Goal: Information Seeking & Learning: Learn about a topic

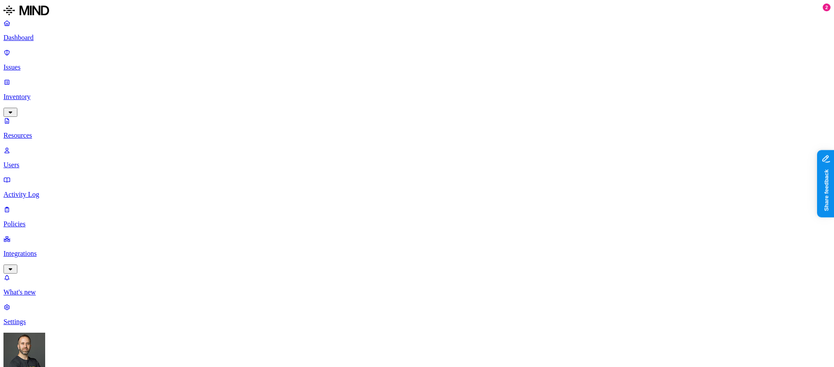
click at [48, 40] on p "Dashboard" at bounding box center [416, 38] width 827 height 8
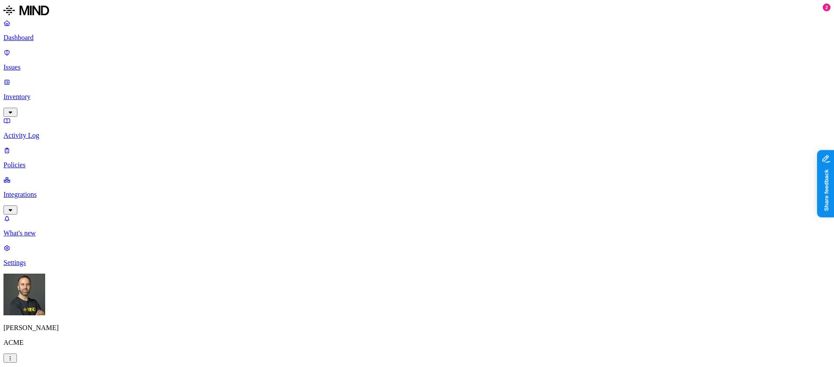
click at [50, 93] on p "Inventory" at bounding box center [416, 97] width 827 height 8
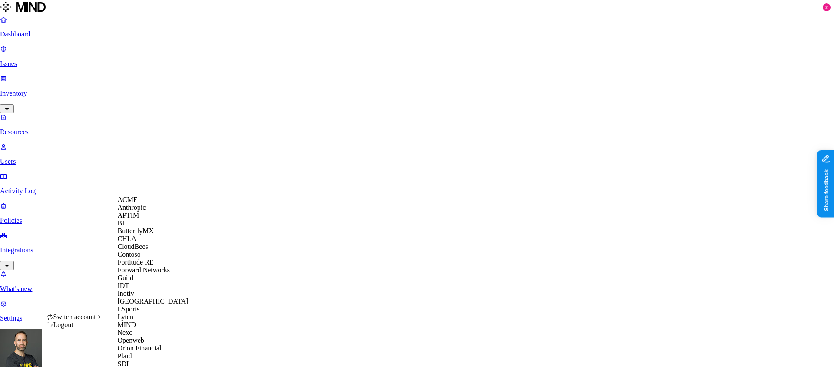
scroll to position [291, 0]
click at [166, 367] on span "Southern [US_STATE] Health" at bounding box center [160, 371] width 84 height 7
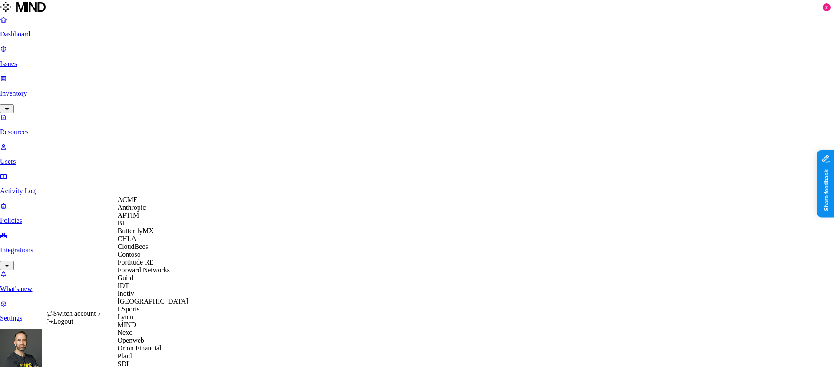
click at [145, 250] on span "CloudBees" at bounding box center [133, 246] width 30 height 7
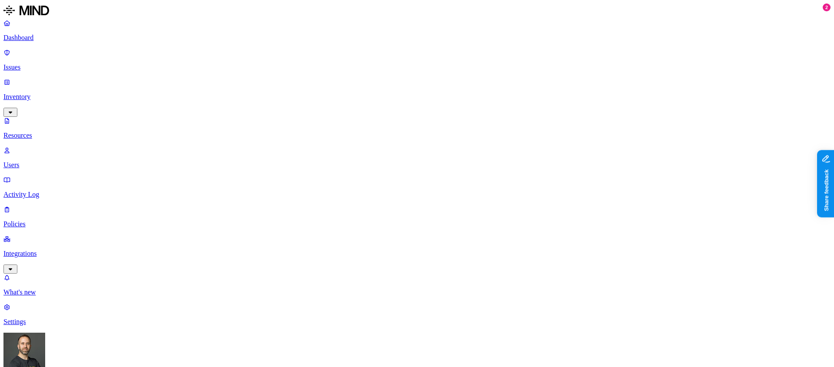
click at [62, 38] on p "Dashboard" at bounding box center [416, 38] width 827 height 8
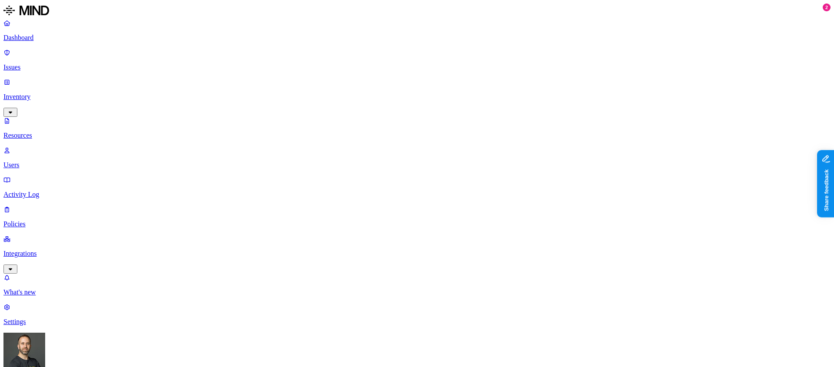
click at [46, 36] on p "Dashboard" at bounding box center [416, 38] width 827 height 8
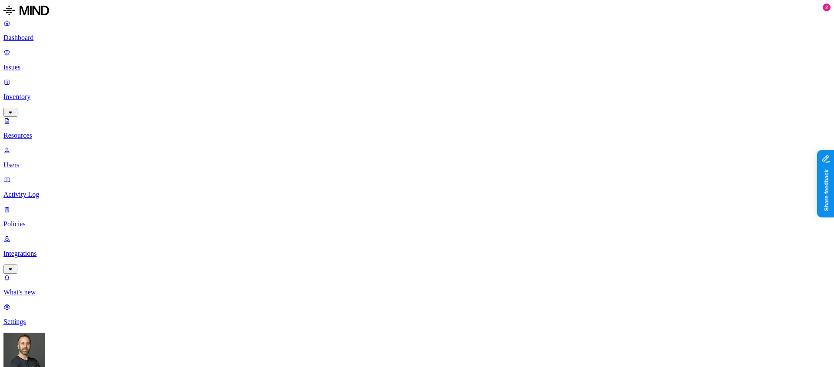
scroll to position [239, 0]
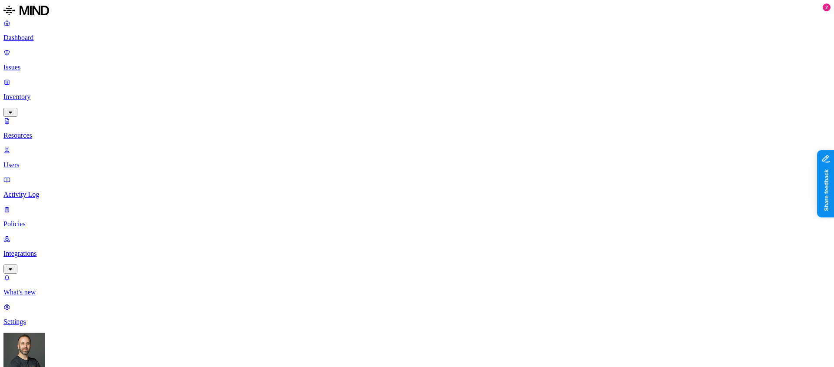
scroll to position [43, 0]
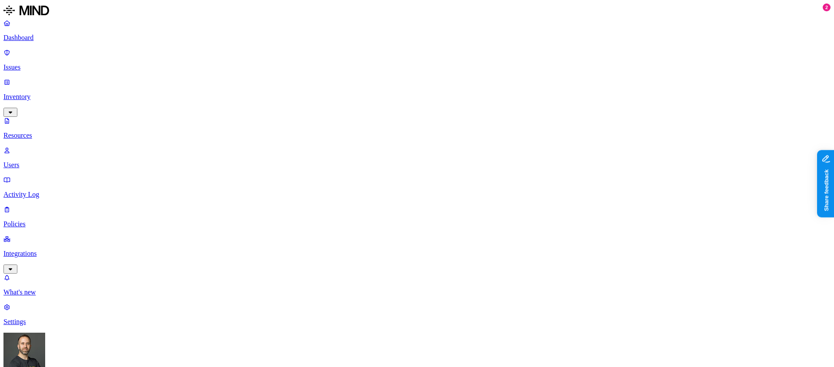
scroll to position [93, 0]
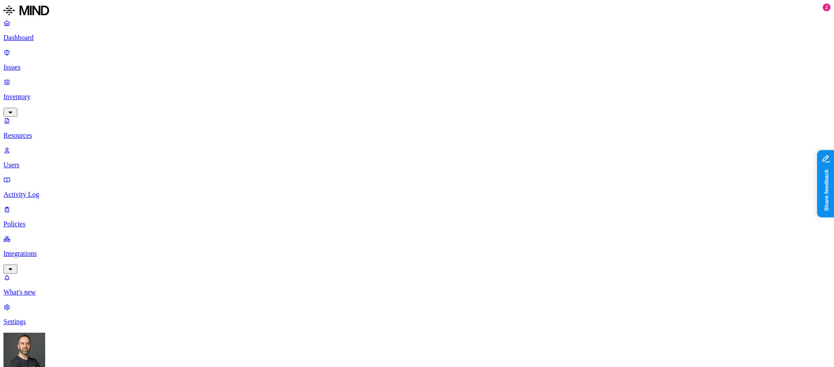
scroll to position [239, 0]
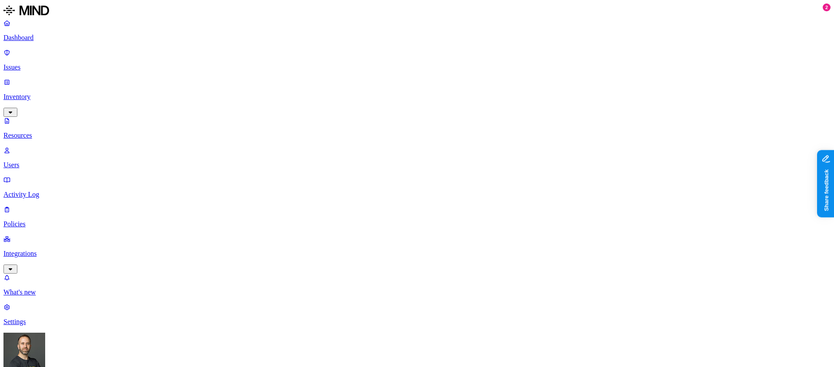
click at [53, 41] on p "Dashboard" at bounding box center [416, 38] width 827 height 8
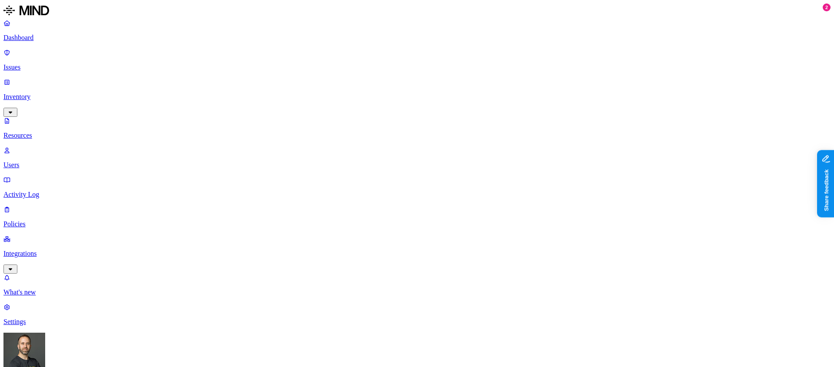
click at [68, 37] on p "Dashboard" at bounding box center [416, 38] width 827 height 8
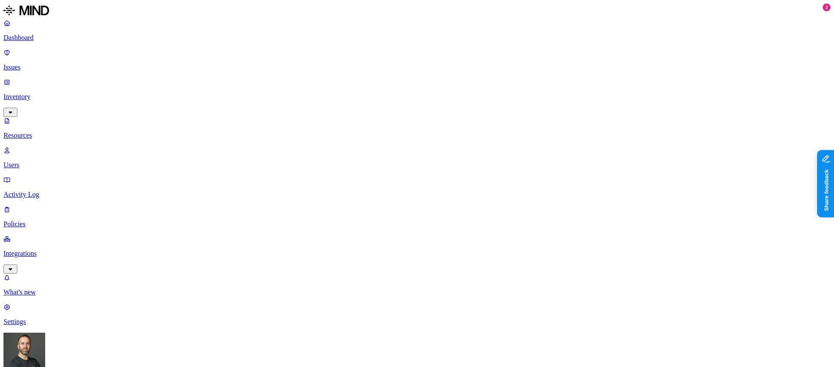
scroll to position [42, 0]
click at [47, 37] on p "Dashboard" at bounding box center [416, 38] width 827 height 8
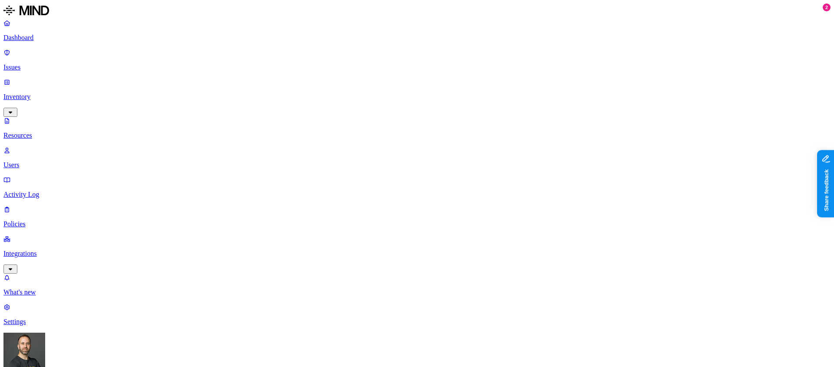
scroll to position [83, 0]
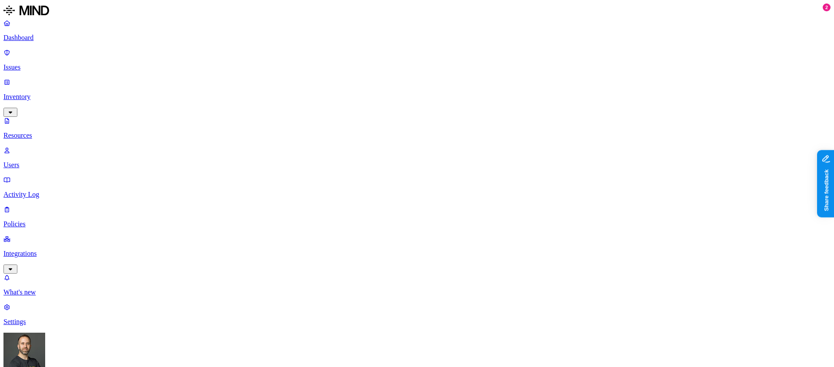
click at [71, 35] on p "Dashboard" at bounding box center [416, 38] width 827 height 8
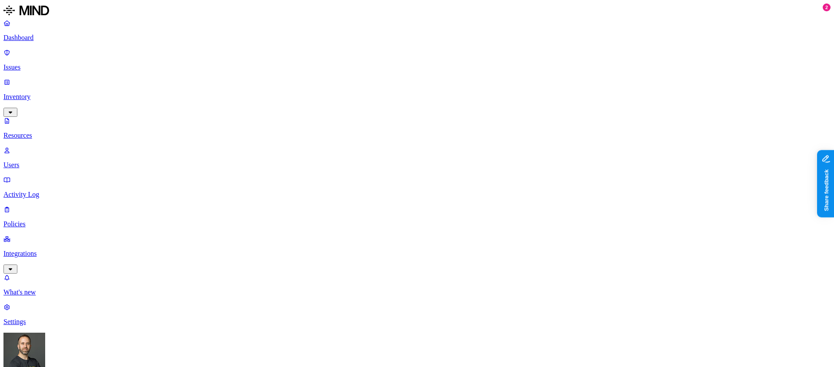
click at [53, 41] on p "Dashboard" at bounding box center [416, 38] width 827 height 8
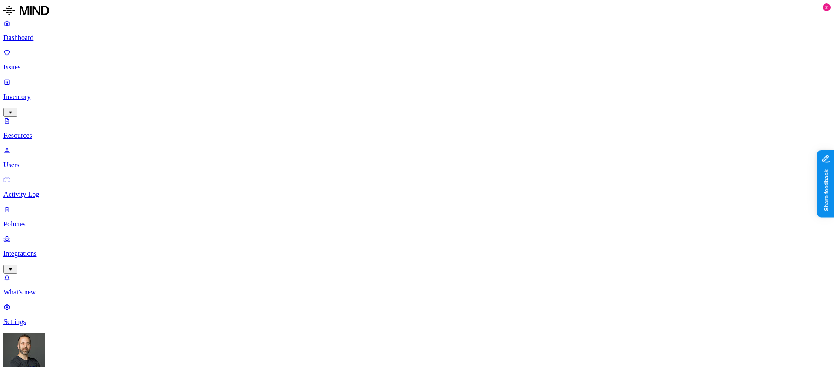
click at [435, 107] on button "button" at bounding box center [438, 105] width 7 height 3
click at [435, 121] on button "button" at bounding box center [438, 122] width 7 height 3
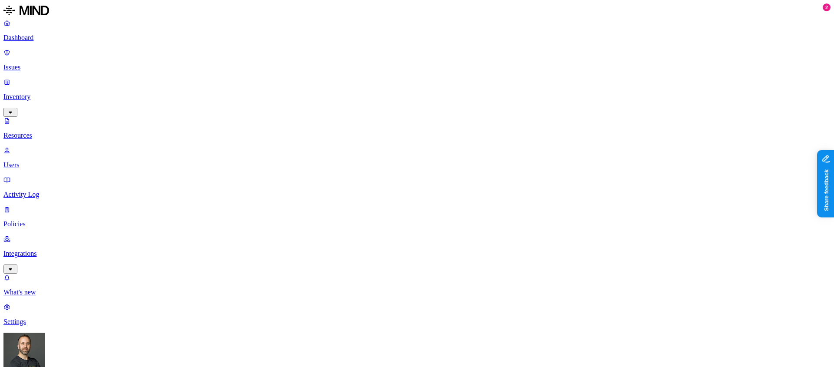
scroll to position [111, 0]
click at [68, 41] on p "Dashboard" at bounding box center [416, 38] width 827 height 8
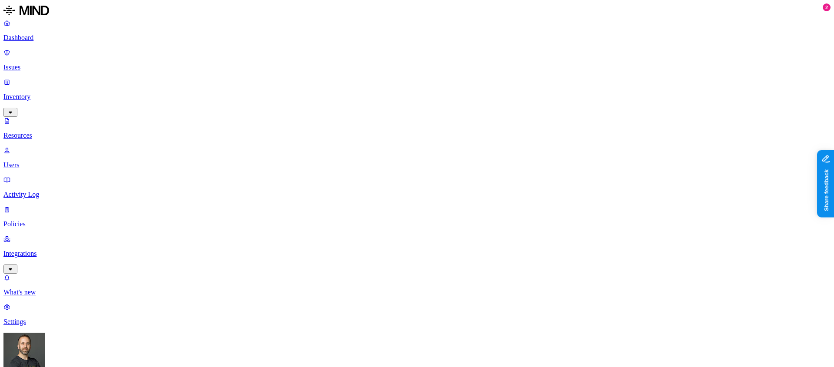
click at [33, 40] on p "Dashboard" at bounding box center [416, 38] width 827 height 8
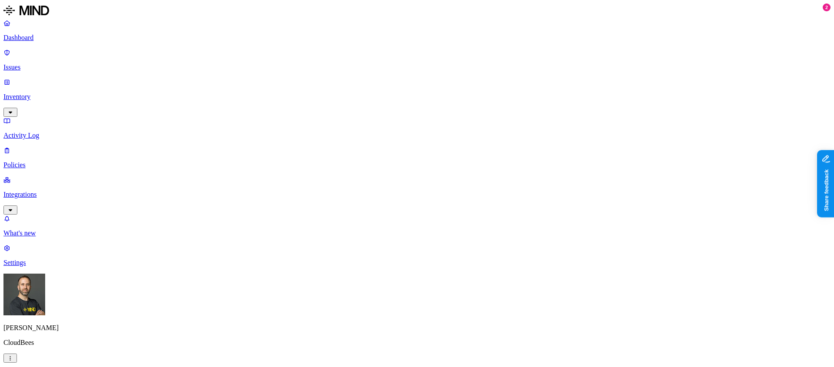
click at [68, 93] on p "Inventory" at bounding box center [416, 97] width 827 height 8
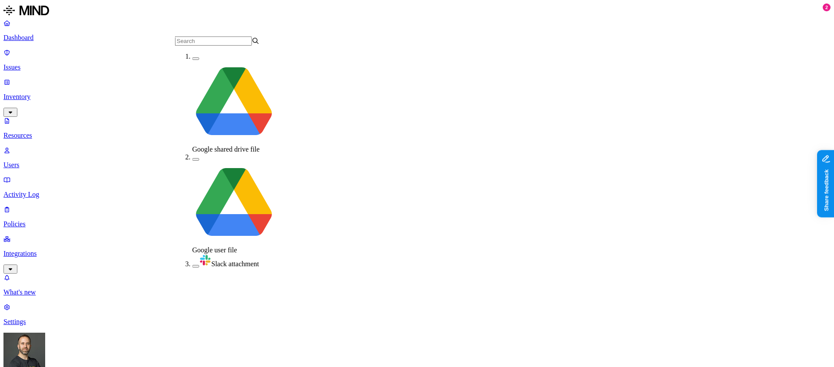
click at [192, 265] on button "button" at bounding box center [195, 266] width 7 height 3
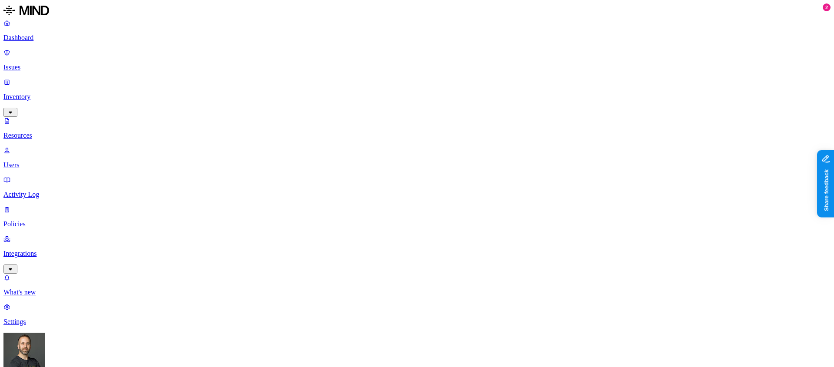
scroll to position [239, 0]
click at [45, 37] on p "Dashboard" at bounding box center [416, 38] width 827 height 8
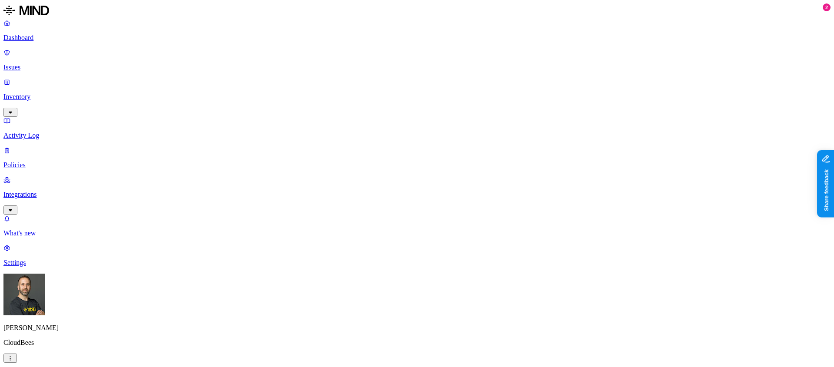
click at [38, 63] on p "Issues" at bounding box center [416, 67] width 827 height 8
click at [83, 357] on html "Dashboard Issues Inventory Activity Log Policies Integrations What's new 2 Sett…" at bounding box center [417, 278] width 834 height 557
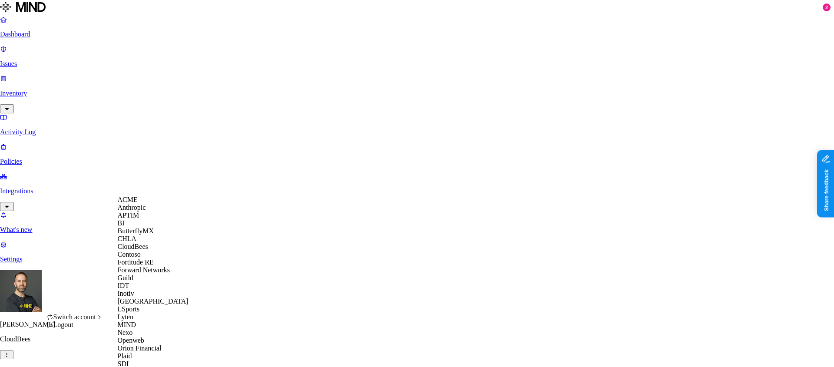
click at [142, 204] on div "ACME" at bounding box center [160, 200] width 84 height 8
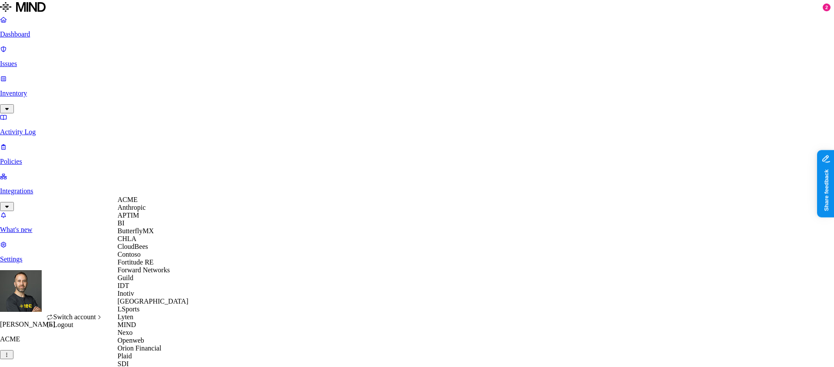
scroll to position [306, 0]
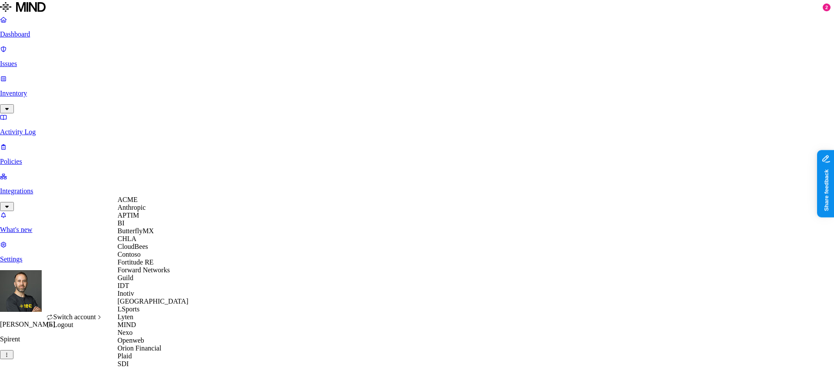
scroll to position [306, 0]
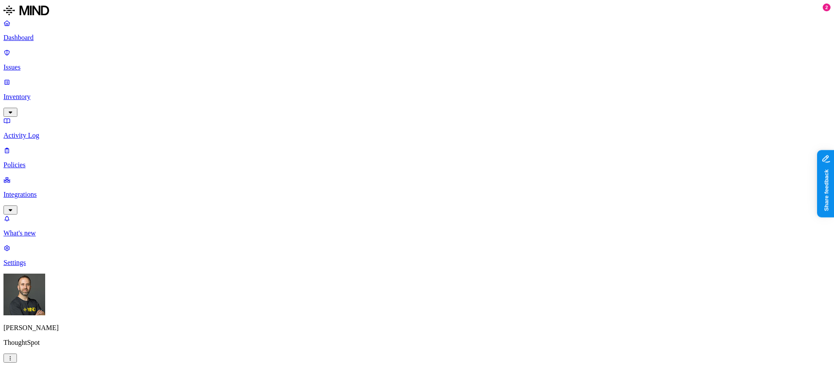
scroll to position [261, 0]
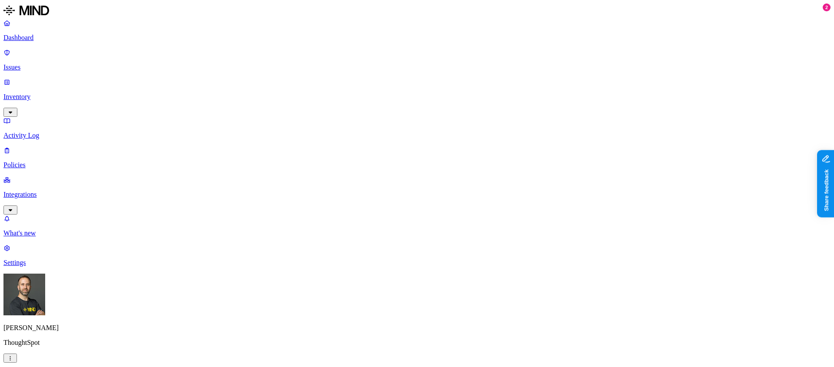
click at [833, 227] on button "Share feedback" at bounding box center [849, 226] width 67 height 18
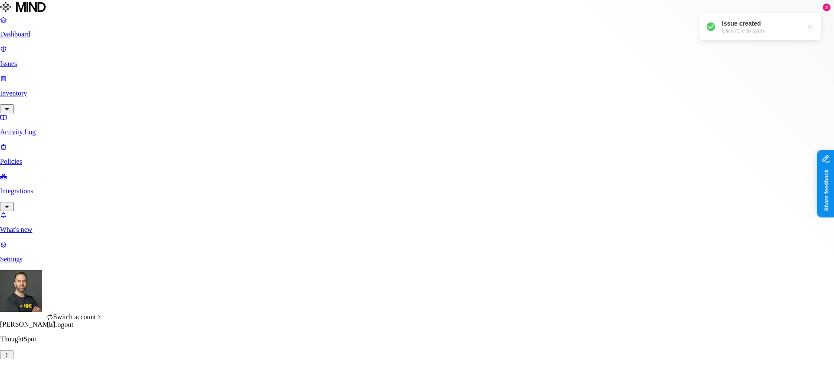
click at [82, 356] on html "Dashboard Issues Inventory Activity Log Policies Integrations What's new 2 Sett…" at bounding box center [417, 277] width 834 height 554
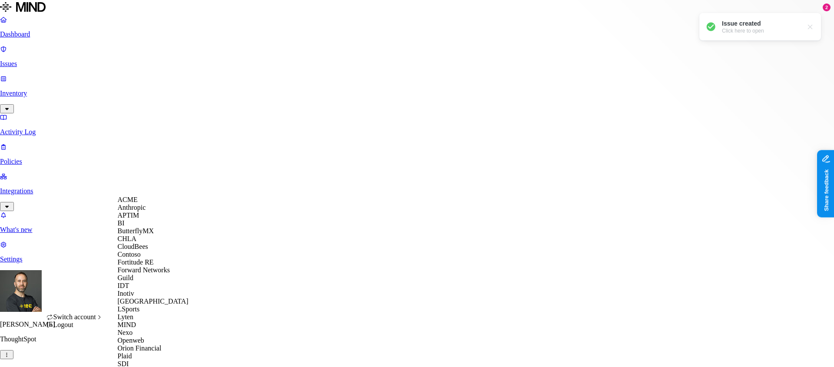
scroll to position [283, 0]
click at [143, 337] on span "Openweb" at bounding box center [131, 340] width 27 height 7
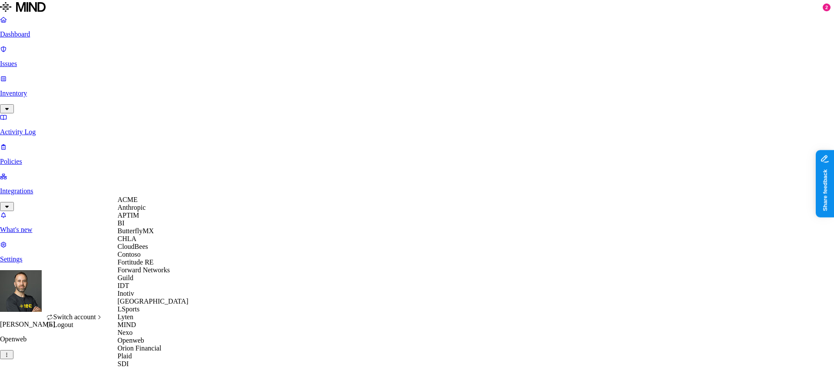
scroll to position [126, 0]
click at [151, 282] on div "IDT" at bounding box center [160, 286] width 84 height 8
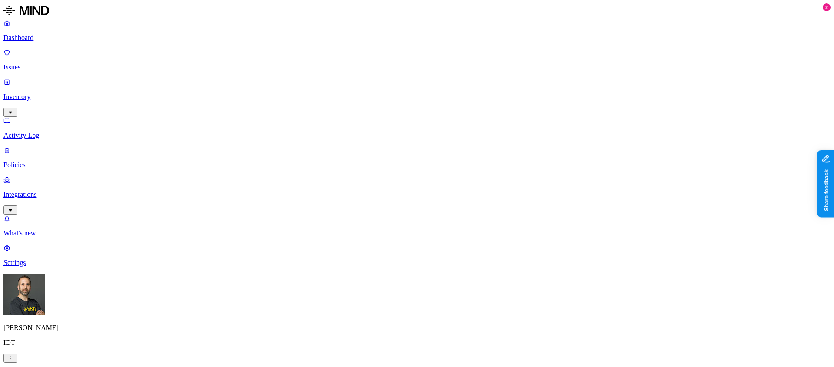
click at [83, 353] on html "Dashboard Issues Inventory Activity Log Policies Integrations What's new 2 Sett…" at bounding box center [417, 278] width 834 height 557
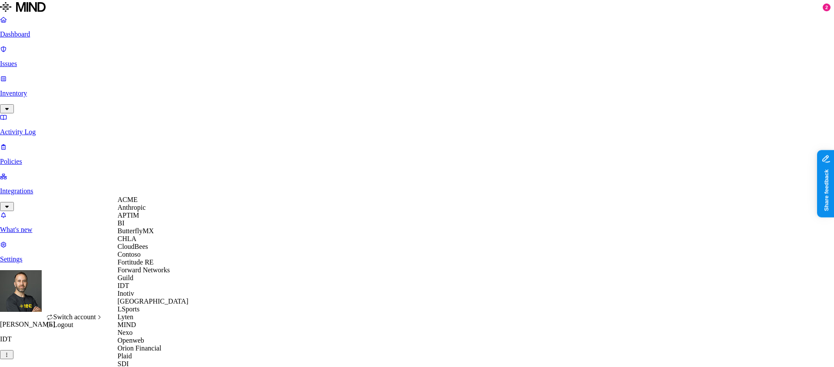
scroll to position [84, 0]
click at [149, 275] on div "Guild" at bounding box center [160, 278] width 84 height 8
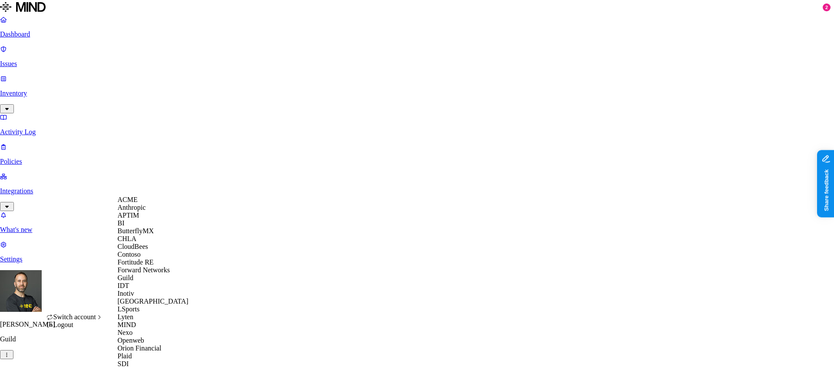
scroll to position [94, 0]
click at [148, 296] on div "Inotiv" at bounding box center [160, 294] width 84 height 8
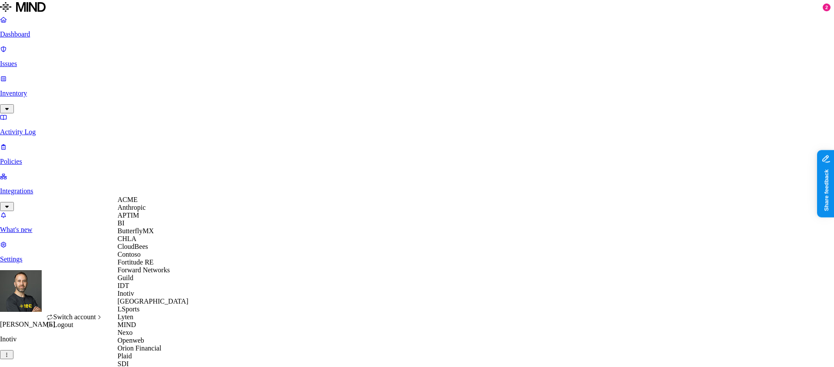
scroll to position [176, 0]
click at [152, 313] on div "Lyten" at bounding box center [160, 317] width 84 height 8
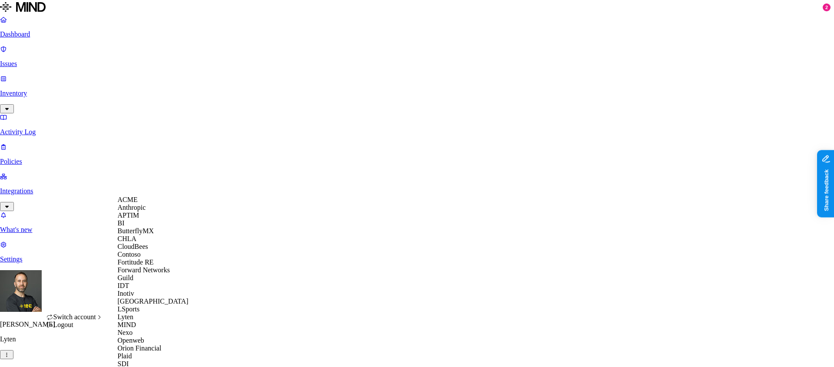
scroll to position [306, 0]
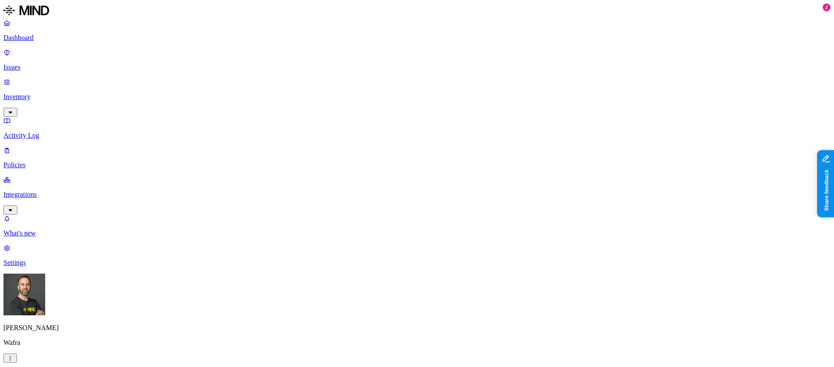
click at [83, 360] on html "Dashboard Issues Inventory Activity Log Policies Integrations What's new 2 Sett…" at bounding box center [417, 292] width 834 height 584
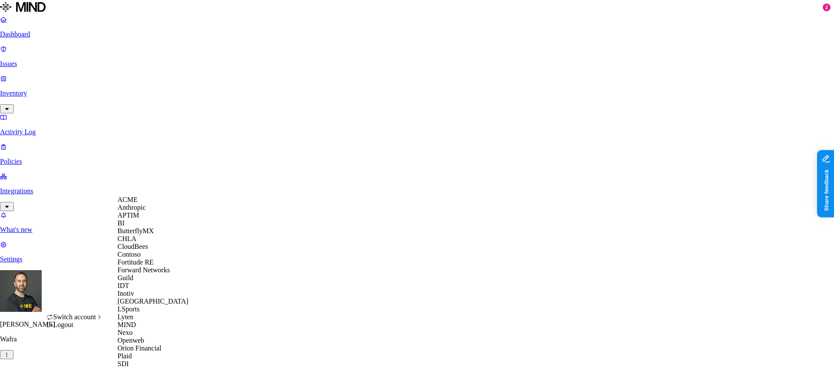
scroll to position [306, 0]
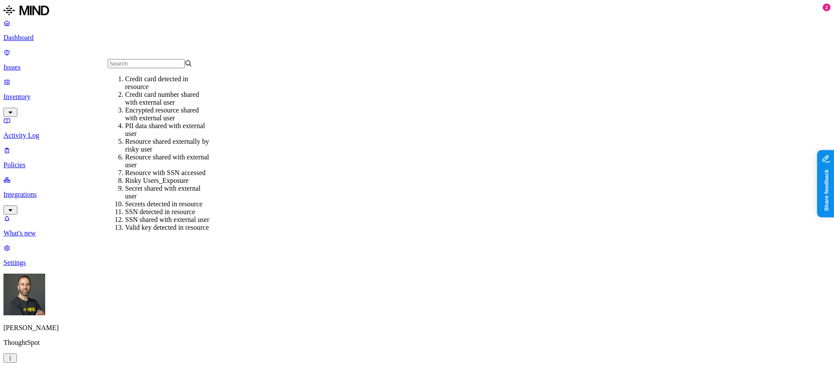
click at [152, 97] on div "Credit card number shared with external user" at bounding box center [167, 99] width 85 height 16
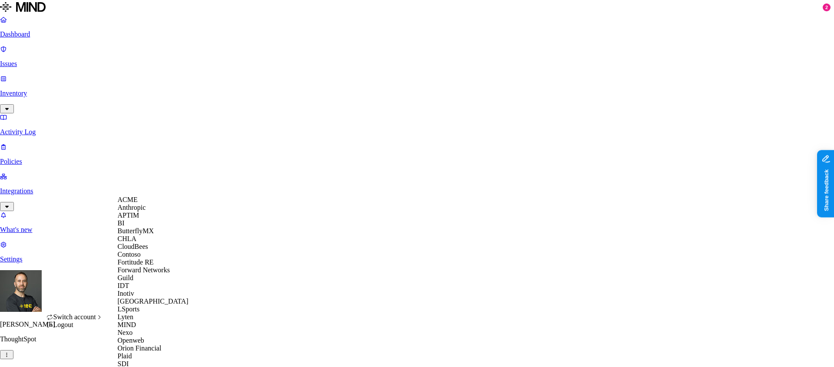
scroll to position [306, 0]
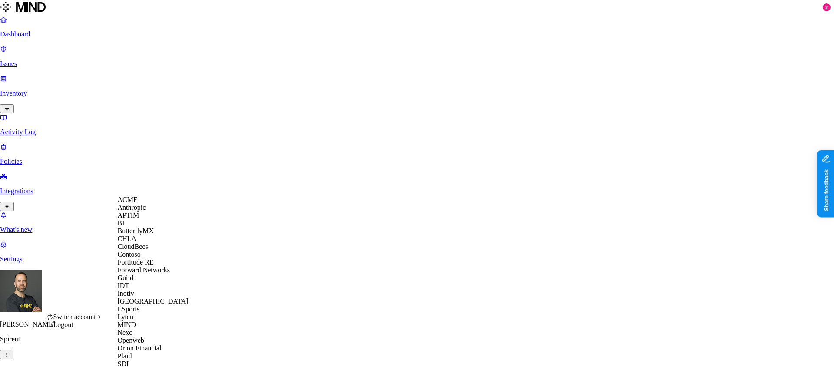
click at [161, 204] on div "ACME" at bounding box center [160, 200] width 84 height 8
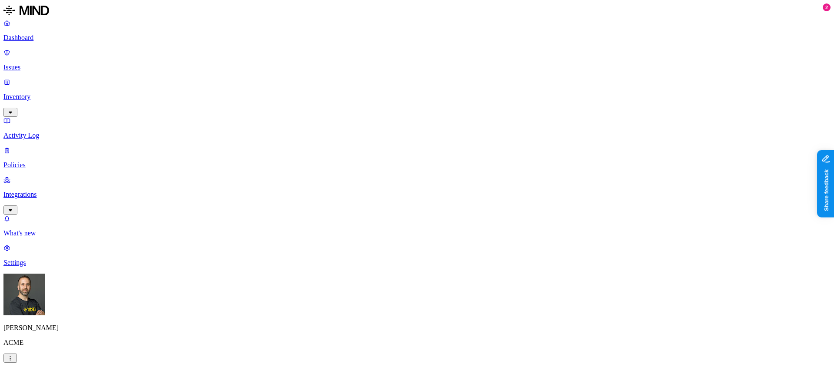
type input "cred"
click at [153, 113] on div "Credit card number shared with external user" at bounding box center [167, 114] width 85 height 16
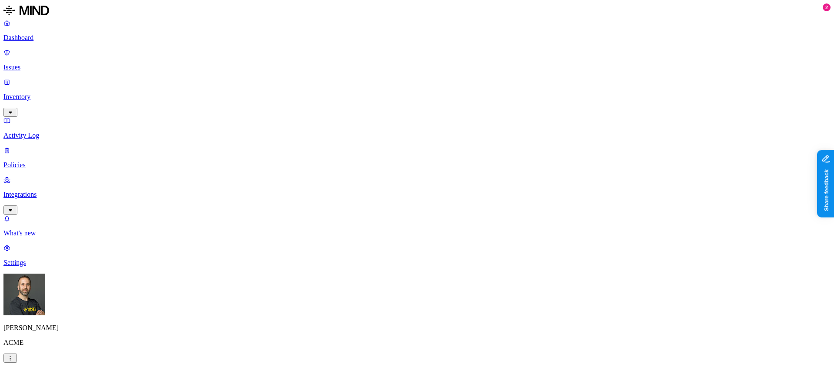
click at [234, 99] on button "button" at bounding box center [237, 97] width 7 height 3
